Goal: Task Accomplishment & Management: Manage account settings

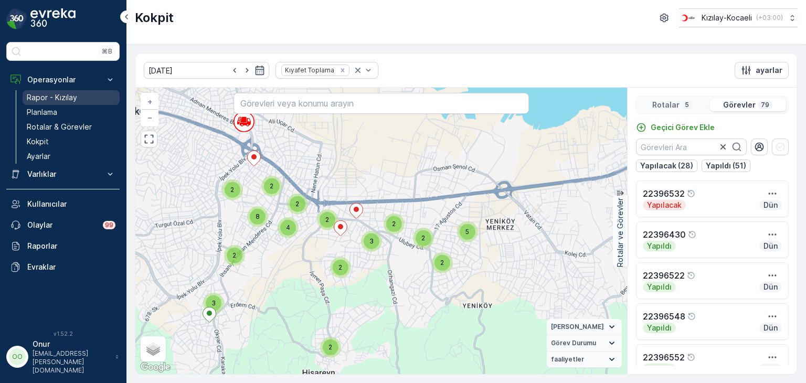
drag, startPoint x: 0, startPoint y: 0, endPoint x: 47, endPoint y: 100, distance: 110.3
click at [47, 100] on p "Rapor - Kızılay" at bounding box center [52, 97] width 50 height 10
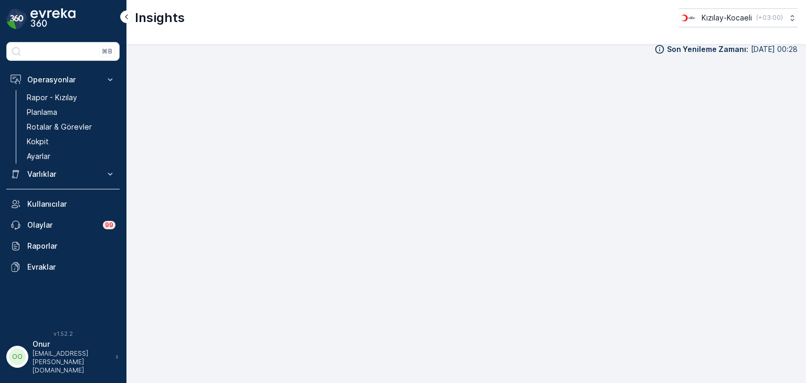
scroll to position [10, 0]
click at [50, 144] on link "Kokpit" at bounding box center [71, 141] width 97 height 15
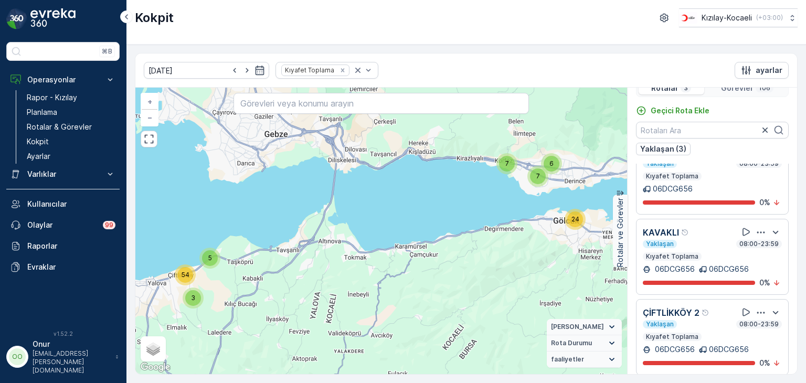
scroll to position [26, 0]
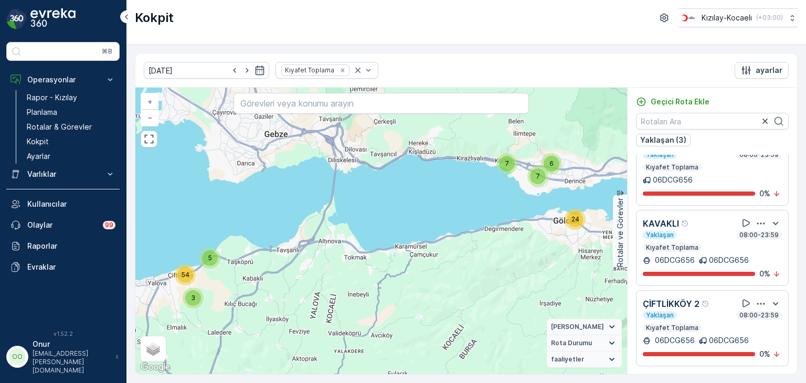
click at [758, 301] on icon "button" at bounding box center [761, 304] width 10 height 10
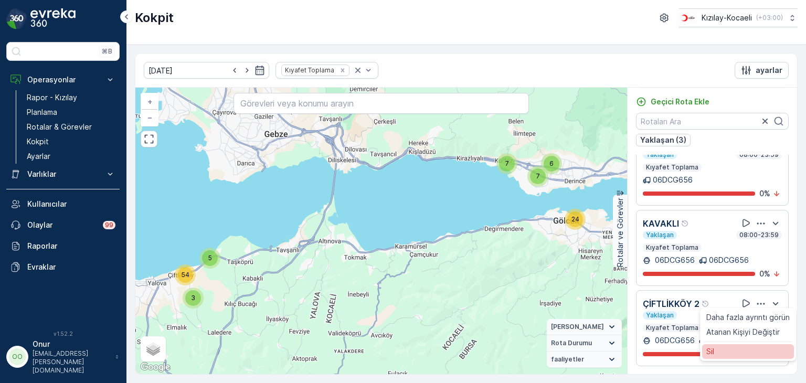
click at [726, 348] on div "Sil" at bounding box center [748, 351] width 92 height 15
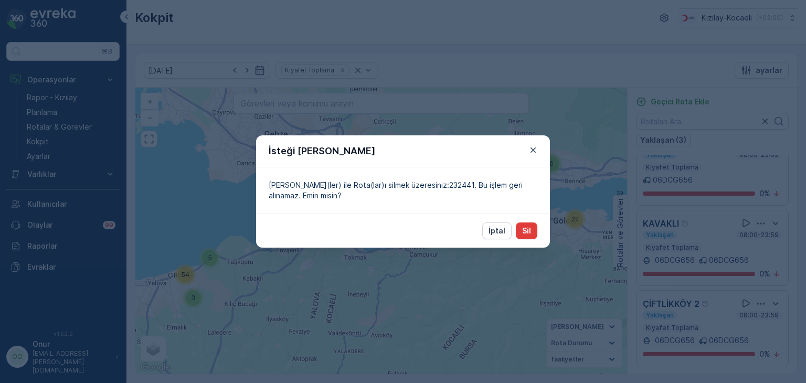
click at [535, 235] on button "Sil" at bounding box center [527, 231] width 22 height 17
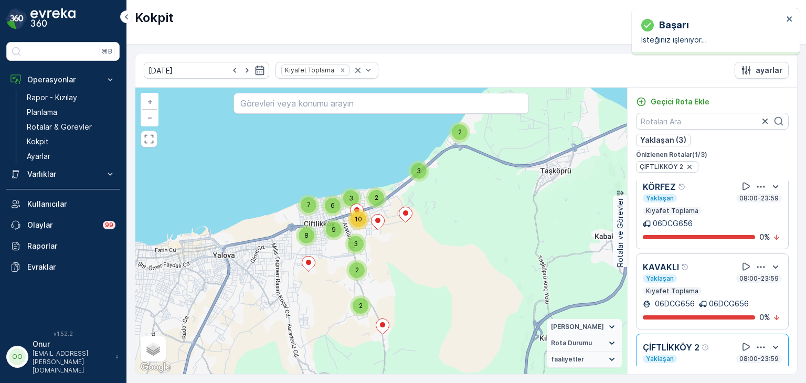
scroll to position [0, 0]
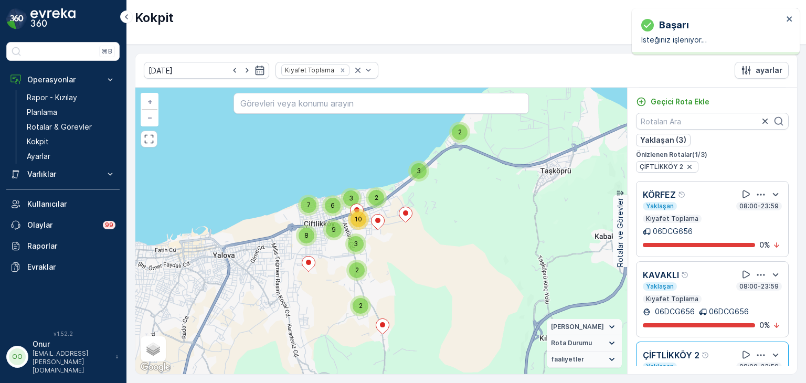
click at [760, 191] on icon "button" at bounding box center [761, 194] width 10 height 10
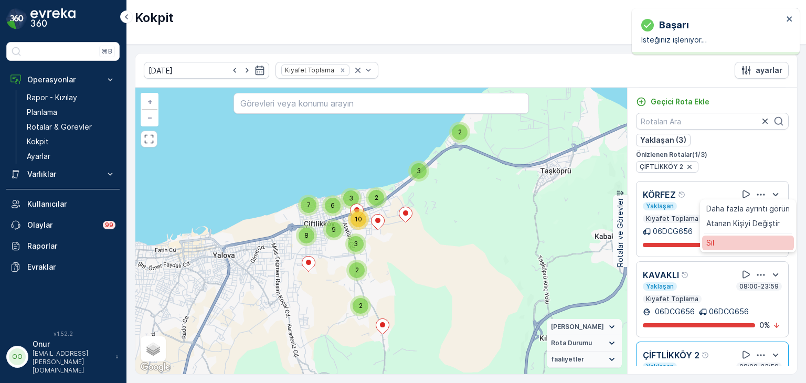
click at [726, 240] on div "Sil" at bounding box center [748, 243] width 92 height 15
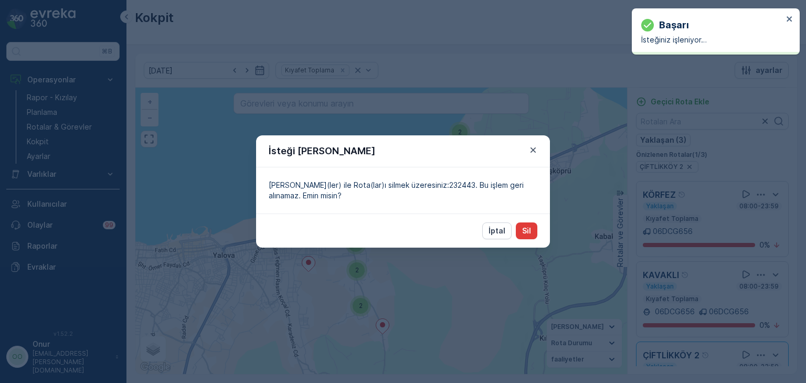
click at [529, 234] on p "Sil" at bounding box center [526, 231] width 9 height 10
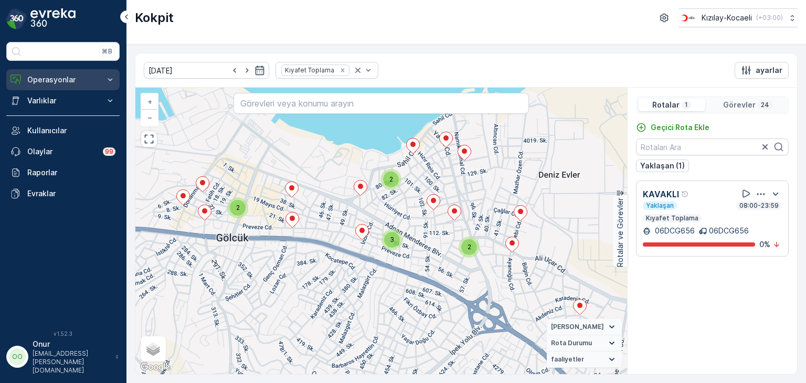
click at [72, 72] on button "Operasyonlar" at bounding box center [62, 79] width 113 height 21
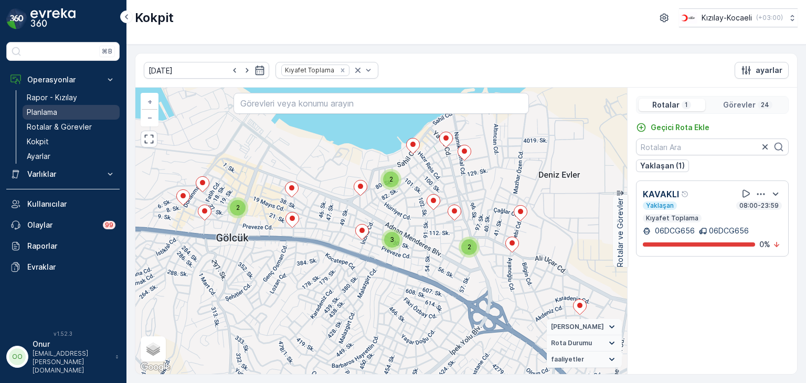
click at [44, 112] on p "Planlama" at bounding box center [42, 112] width 30 height 10
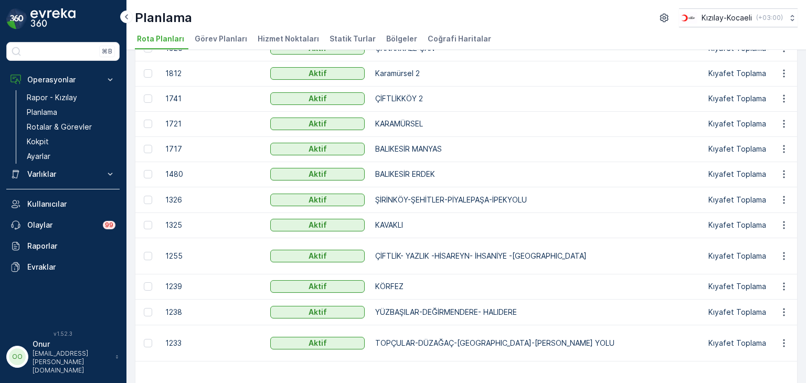
scroll to position [372, 0]
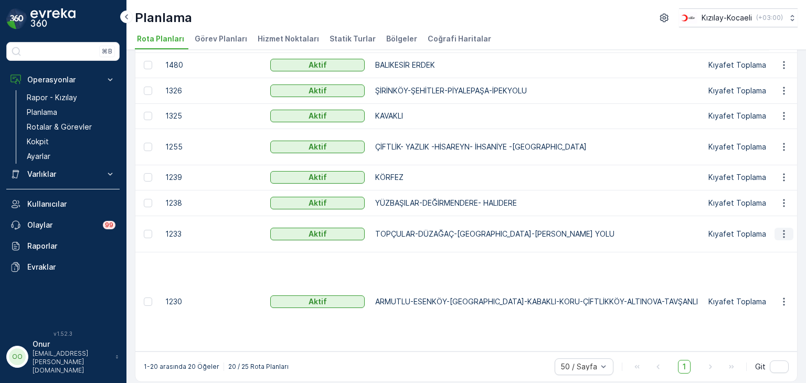
click at [779, 239] on icon "button" at bounding box center [784, 234] width 10 height 10
click at [766, 255] on span "Rota Planını Düzenle" at bounding box center [765, 258] width 72 height 10
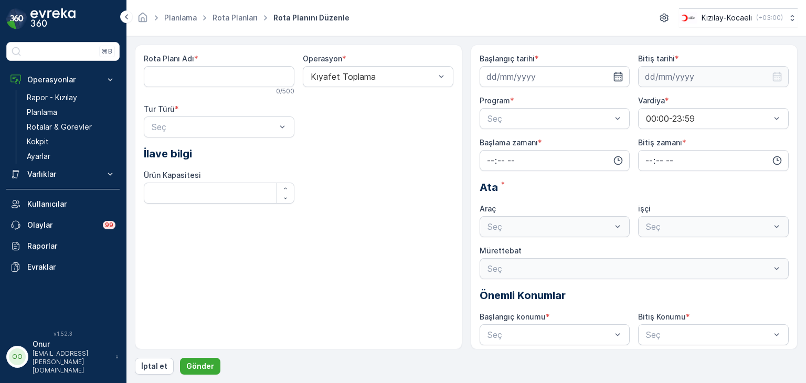
type Adı "TOPÇULAR-DÜZAĞAÇ-[GEOGRAPHIC_DATA]-[PERSON_NAME] YOLU"
type input "27.07.2023"
type input "31.12.2025"
type input "08:25"
type input "23:59"
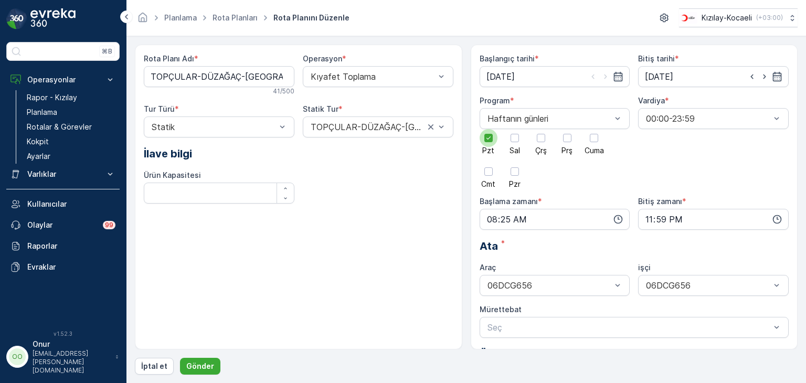
click at [483, 140] on div at bounding box center [489, 138] width 18 height 18
click at [489, 129] on input "Pzt" at bounding box center [489, 129] width 0 height 0
click at [539, 141] on div at bounding box center [541, 138] width 8 height 8
click at [541, 129] on input "Çrş" at bounding box center [541, 129] width 0 height 0
click at [616, 219] on icon "button" at bounding box center [618, 219] width 10 height 10
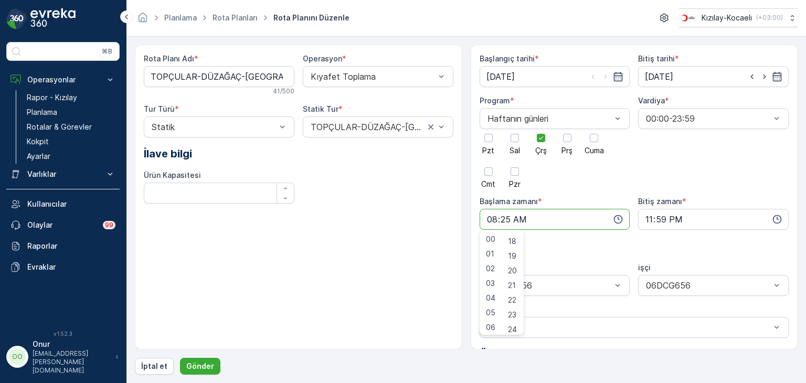
scroll to position [210, 0]
click at [513, 252] on span "15" at bounding box center [512, 250] width 8 height 10
type input "08:15"
click at [202, 367] on p "Gönder" at bounding box center [200, 366] width 28 height 10
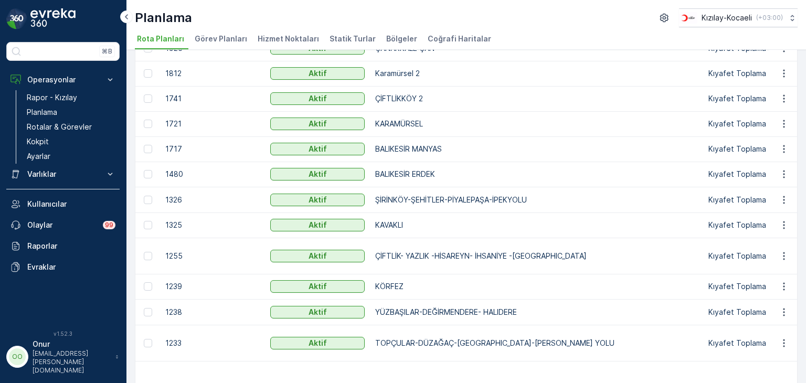
scroll to position [315, 0]
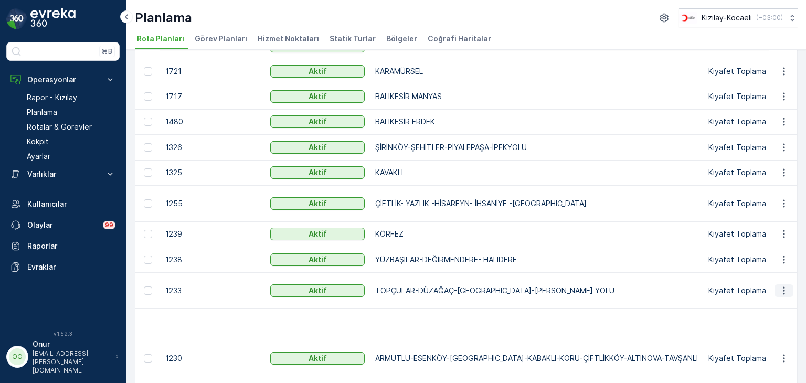
click at [779, 296] on icon "button" at bounding box center [784, 290] width 10 height 10
click at [770, 315] on span "Rota Planını Düzenle" at bounding box center [765, 316] width 72 height 10
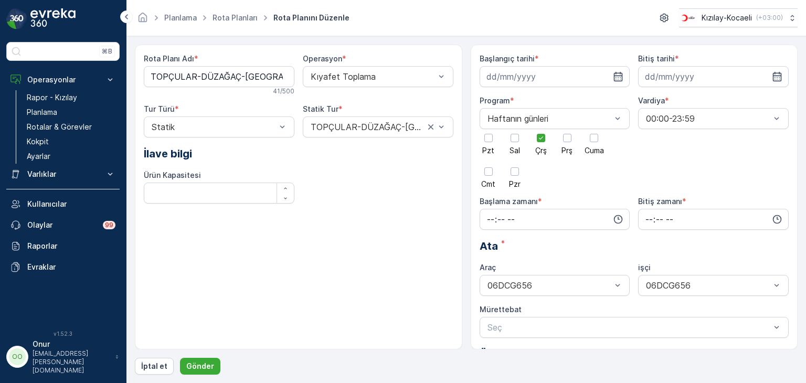
type input "27.07.2023"
type input "31.12.2025"
type input "08:15"
type input "23:59"
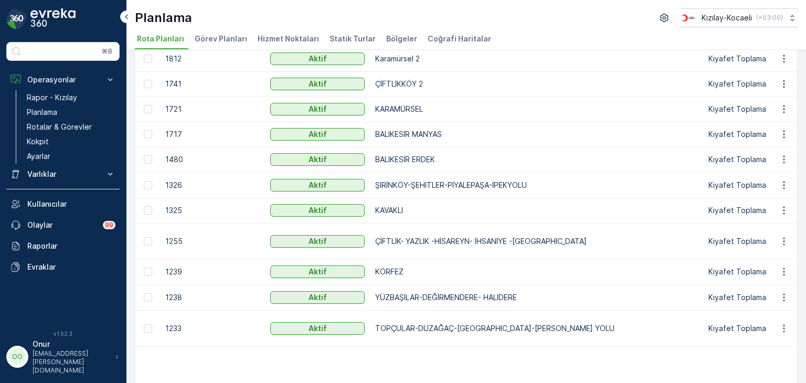
scroll to position [262, 0]
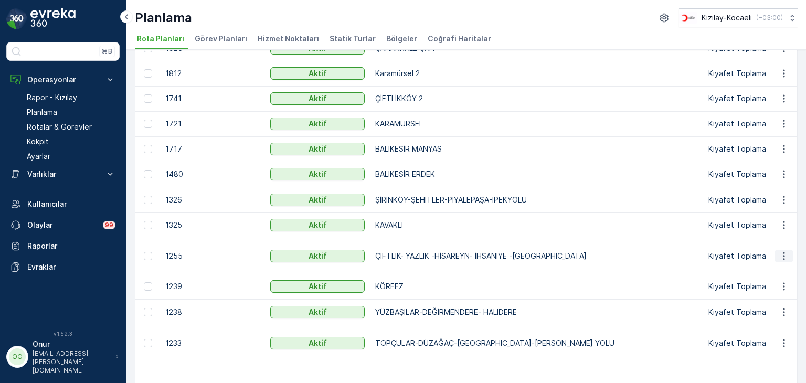
click at [787, 251] on button "button" at bounding box center [784, 256] width 19 height 13
click at [772, 267] on span "Rota Planını Düzenle" at bounding box center [765, 271] width 72 height 10
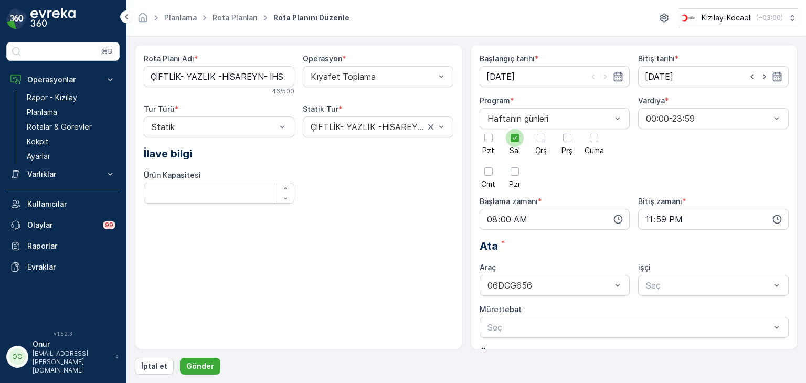
click at [520, 145] on label "Sal" at bounding box center [515, 141] width 18 height 25
click at [515, 129] on input "Sal" at bounding box center [515, 129] width 0 height 0
click at [539, 142] on div at bounding box center [541, 138] width 18 height 18
click at [541, 129] on input "Çrş" at bounding box center [541, 129] width 0 height 0
click at [616, 221] on icon "button" at bounding box center [618, 219] width 10 height 10
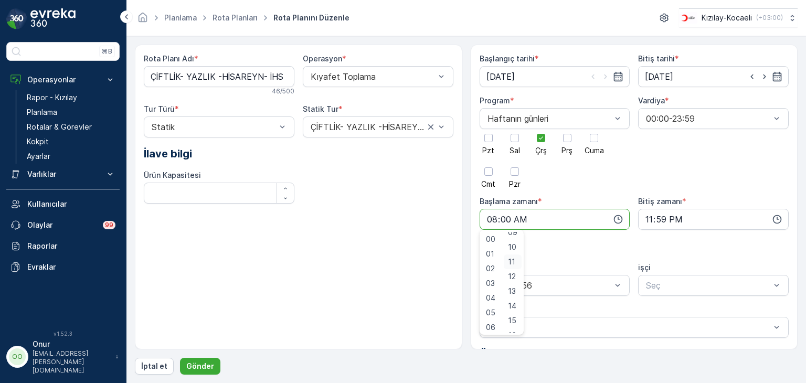
scroll to position [157, 0]
click at [516, 303] on span "15" at bounding box center [512, 302] width 8 height 10
type input "08:15"
click at [186, 363] on p "Gönder" at bounding box center [200, 366] width 28 height 10
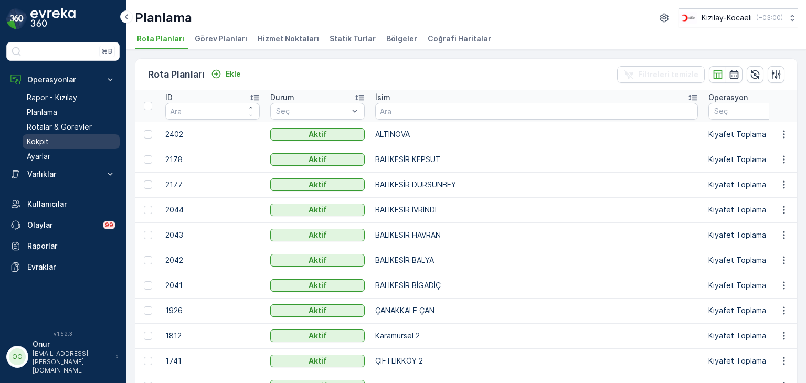
click at [42, 143] on p "Kokpit" at bounding box center [38, 141] width 22 height 10
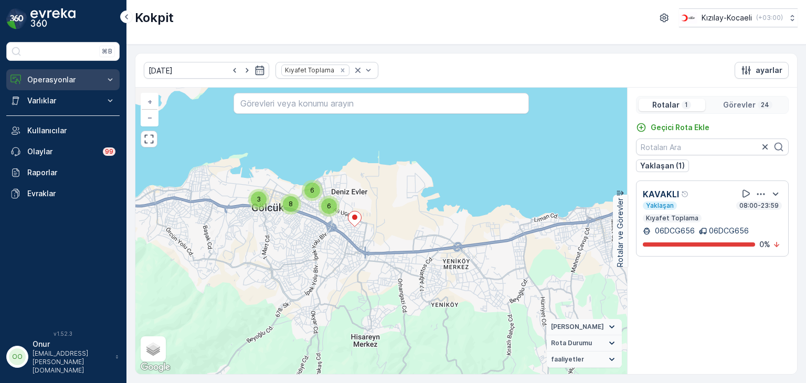
click at [54, 84] on p "Operasyonlar" at bounding box center [62, 80] width 71 height 10
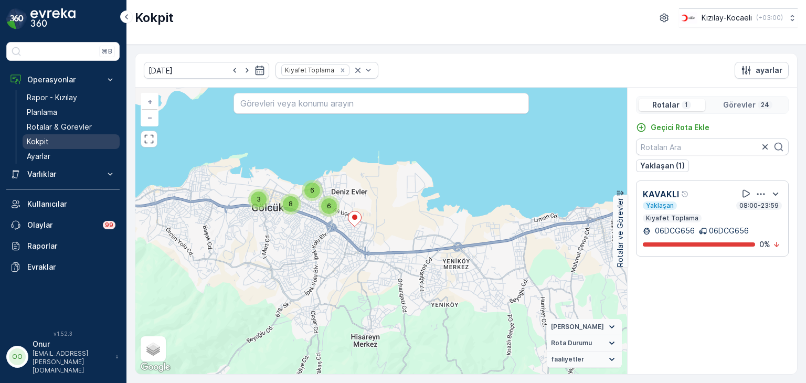
click at [42, 140] on p "Kokpit" at bounding box center [38, 141] width 22 height 10
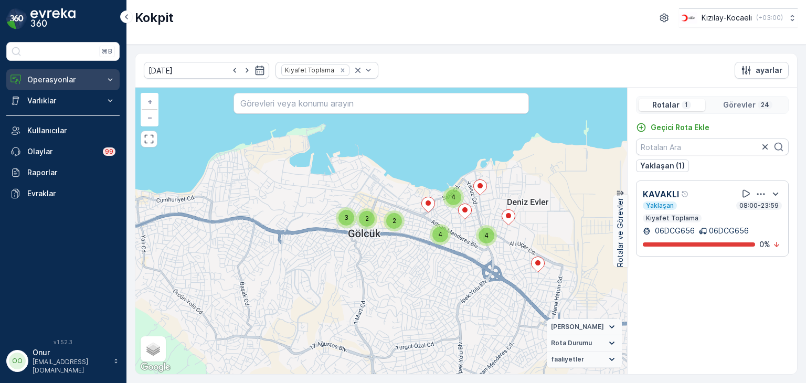
click at [62, 81] on p "Operasyonlar" at bounding box center [62, 80] width 71 height 10
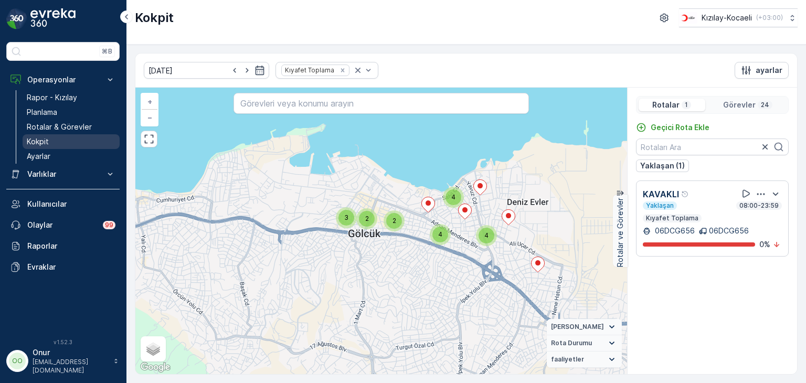
click at [44, 146] on p "Kokpit" at bounding box center [38, 141] width 22 height 10
click at [44, 137] on p "Kokpit" at bounding box center [38, 141] width 22 height 10
